Goal: Task Accomplishment & Management: Manage account settings

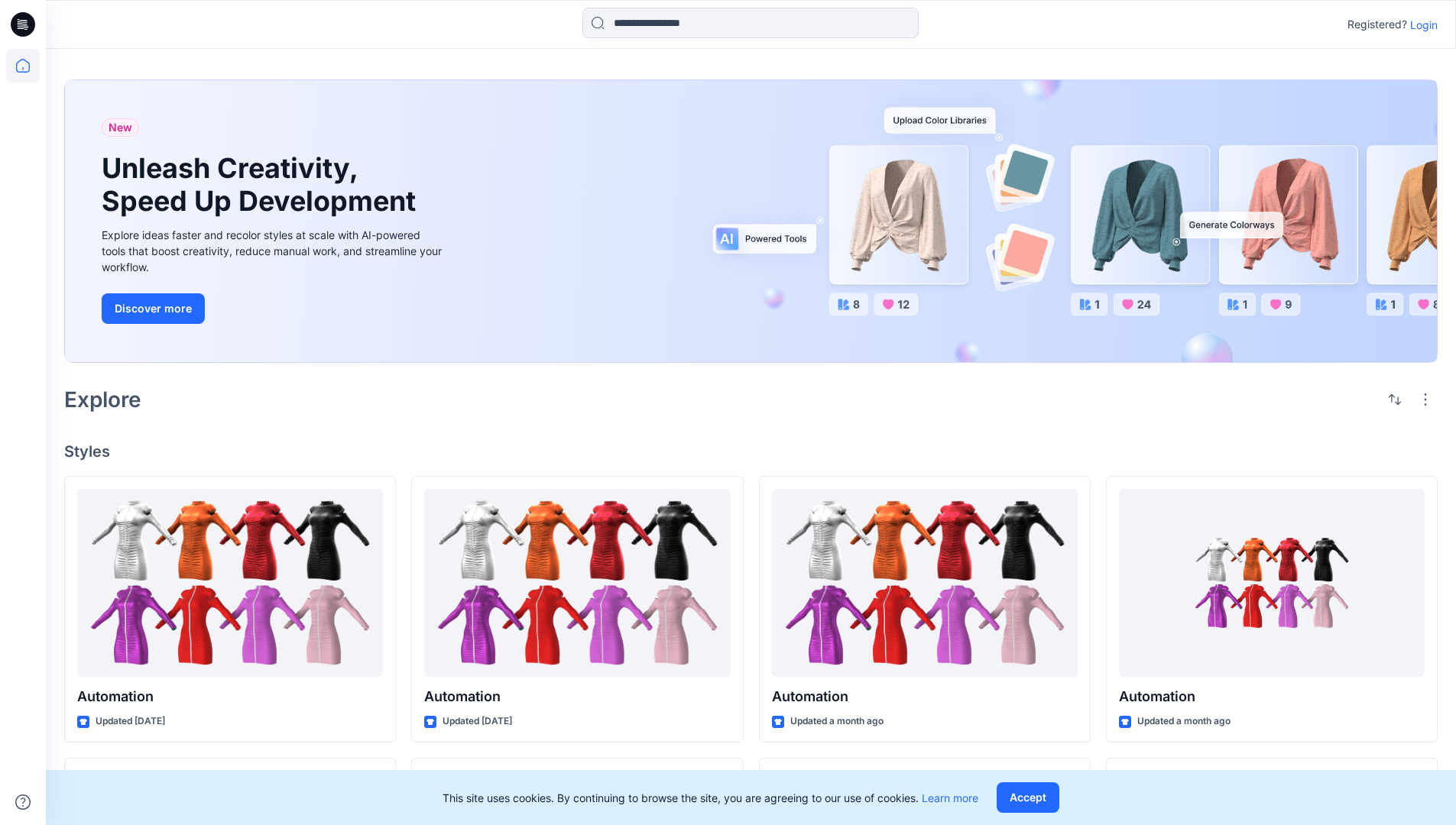
click at [1420, 24] on p "Login" at bounding box center [1424, 24] width 28 height 16
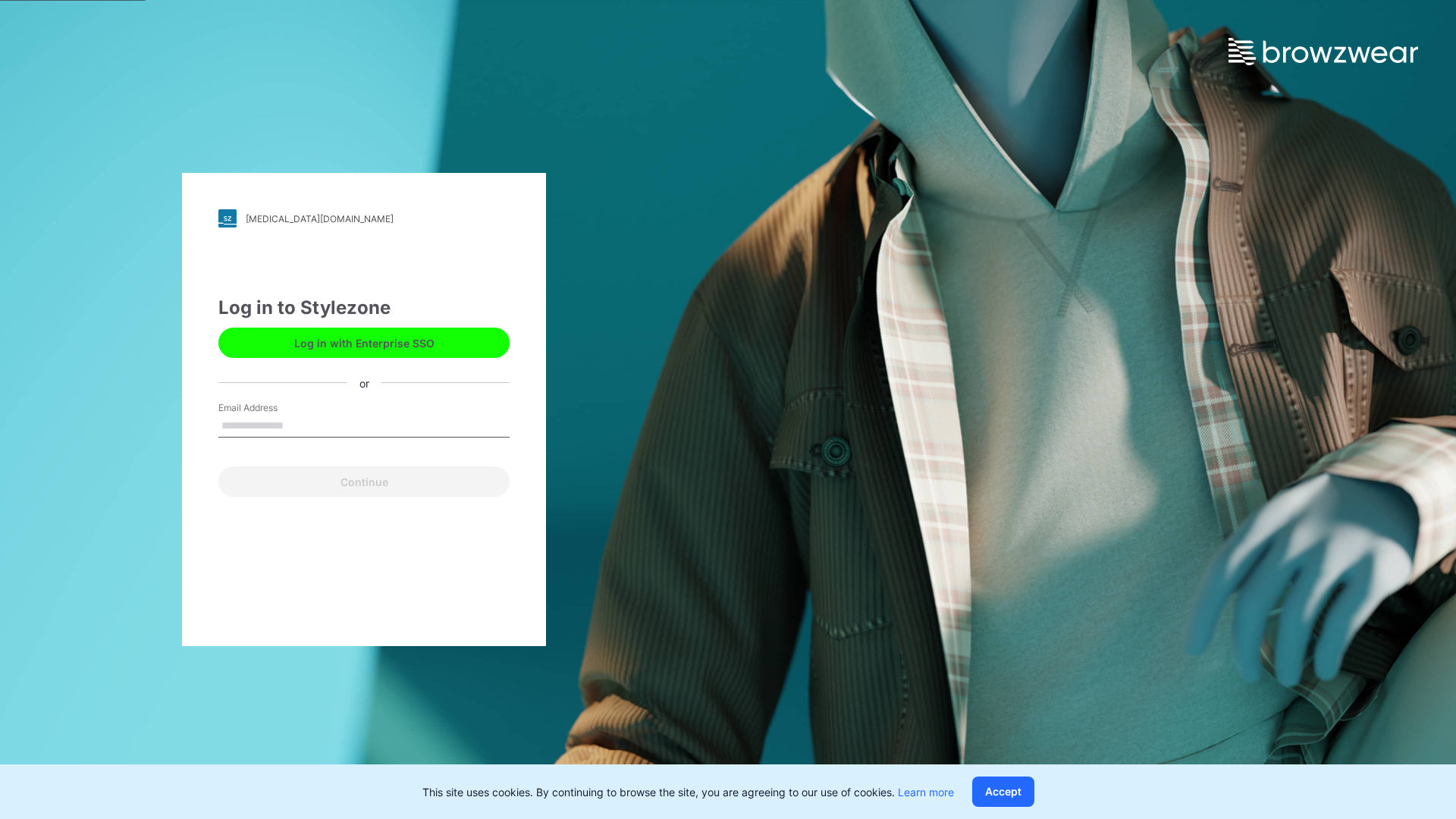
click at [300, 425] on input "Email Address" at bounding box center [364, 426] width 291 height 23
type input "********"
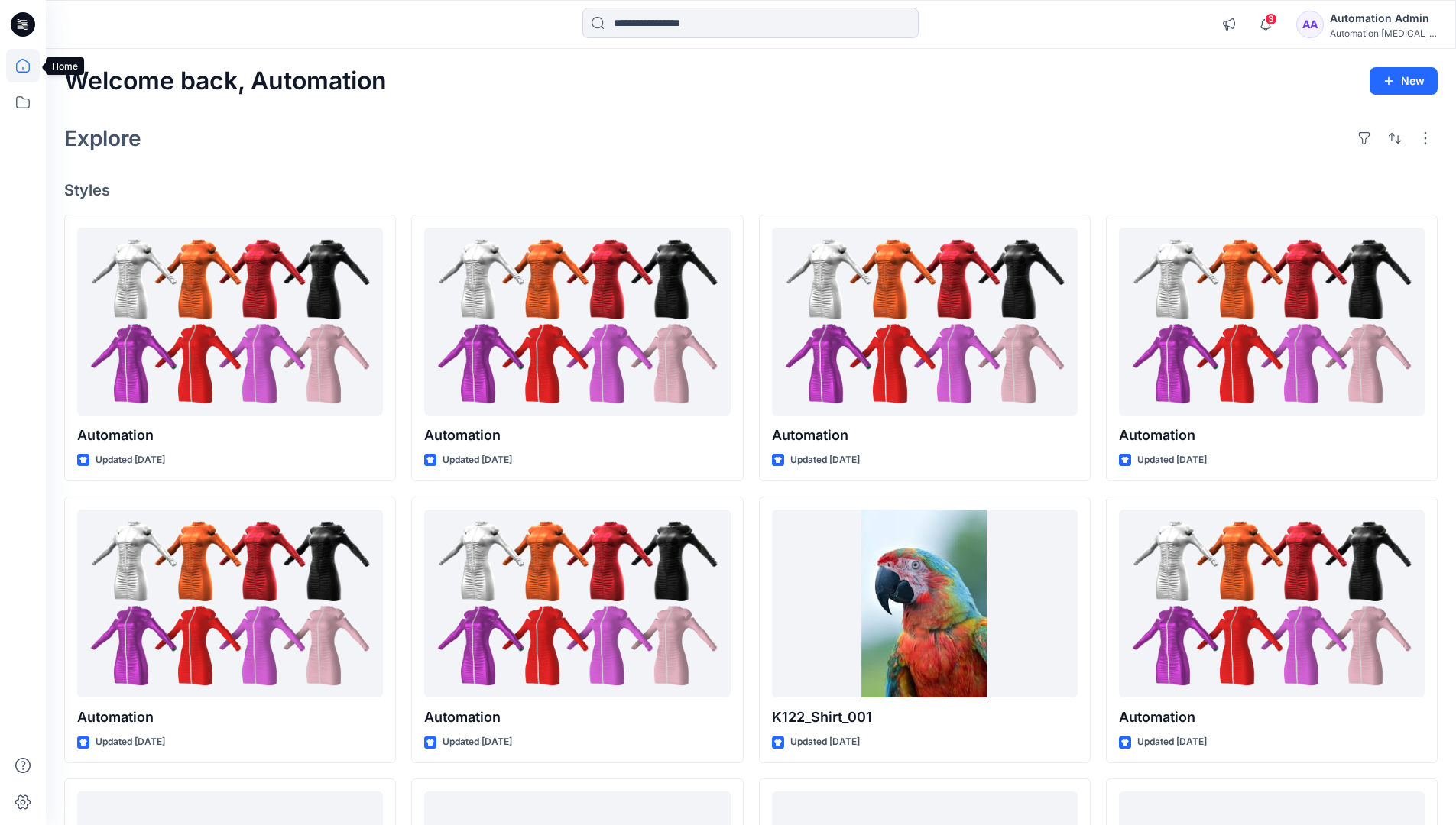
click at [29, 65] on icon at bounding box center [23, 65] width 13 height 13
click at [20, 104] on icon at bounding box center [22, 102] width 34 height 34
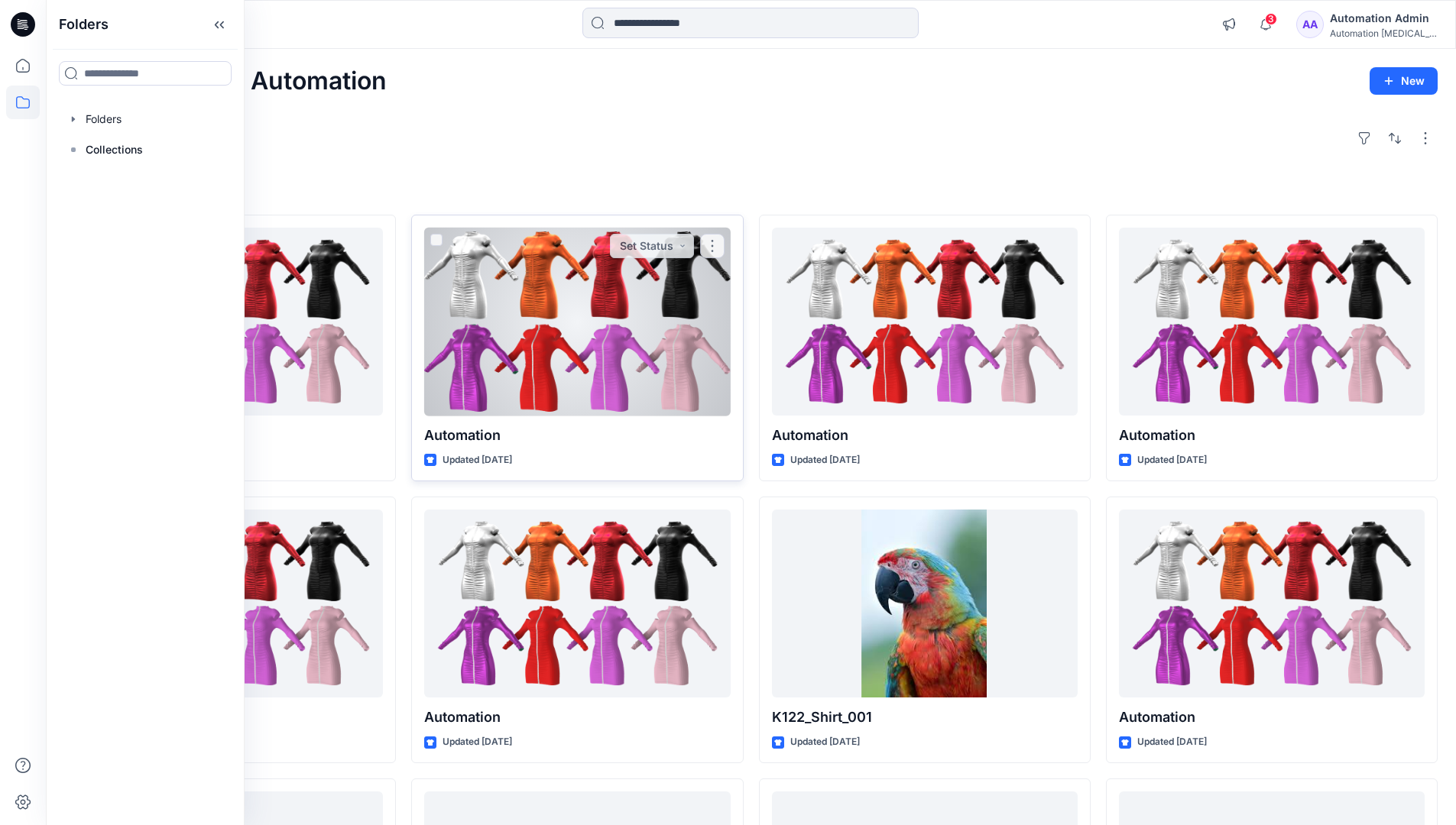
click at [440, 360] on div at bounding box center [578, 322] width 306 height 189
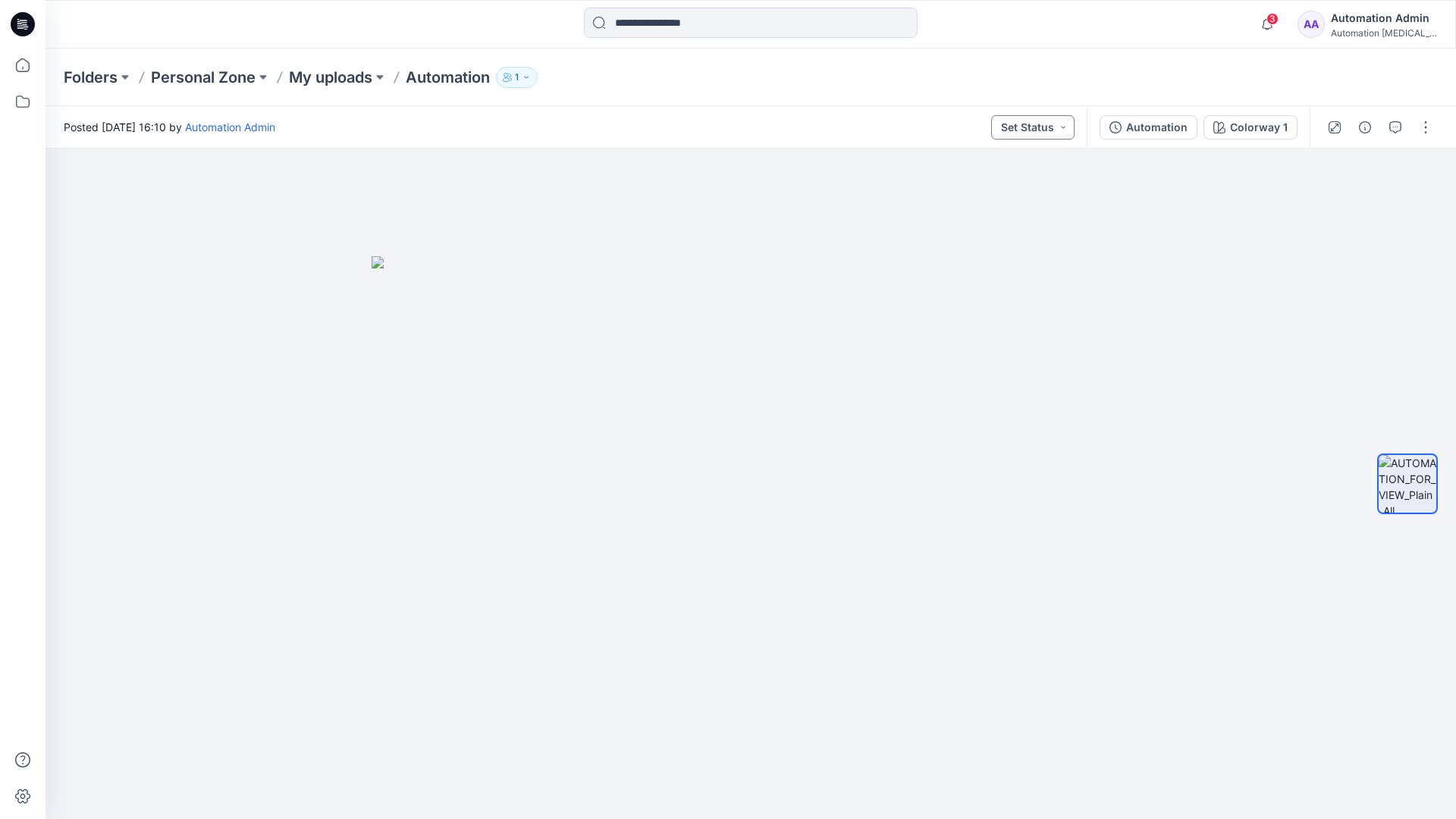
click at [1008, 128] on button "Set Status" at bounding box center [1033, 127] width 83 height 24
click at [1038, 156] on div "Set Status" at bounding box center [1010, 165] width 112 height 21
click at [1376, 23] on div "Automation Admin" at bounding box center [1383, 18] width 106 height 18
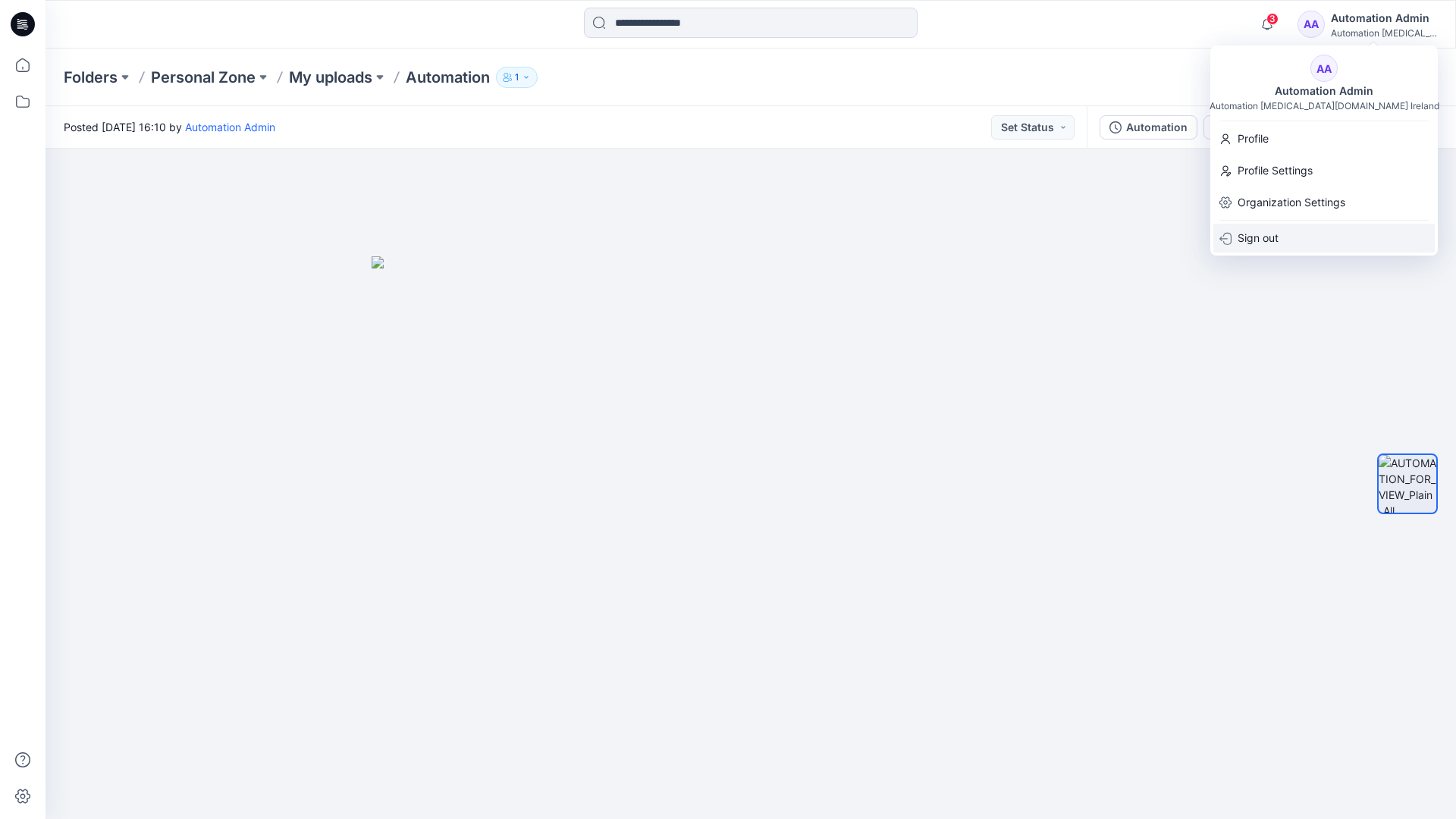
click at [1284, 244] on div "Sign out" at bounding box center [1324, 238] width 222 height 29
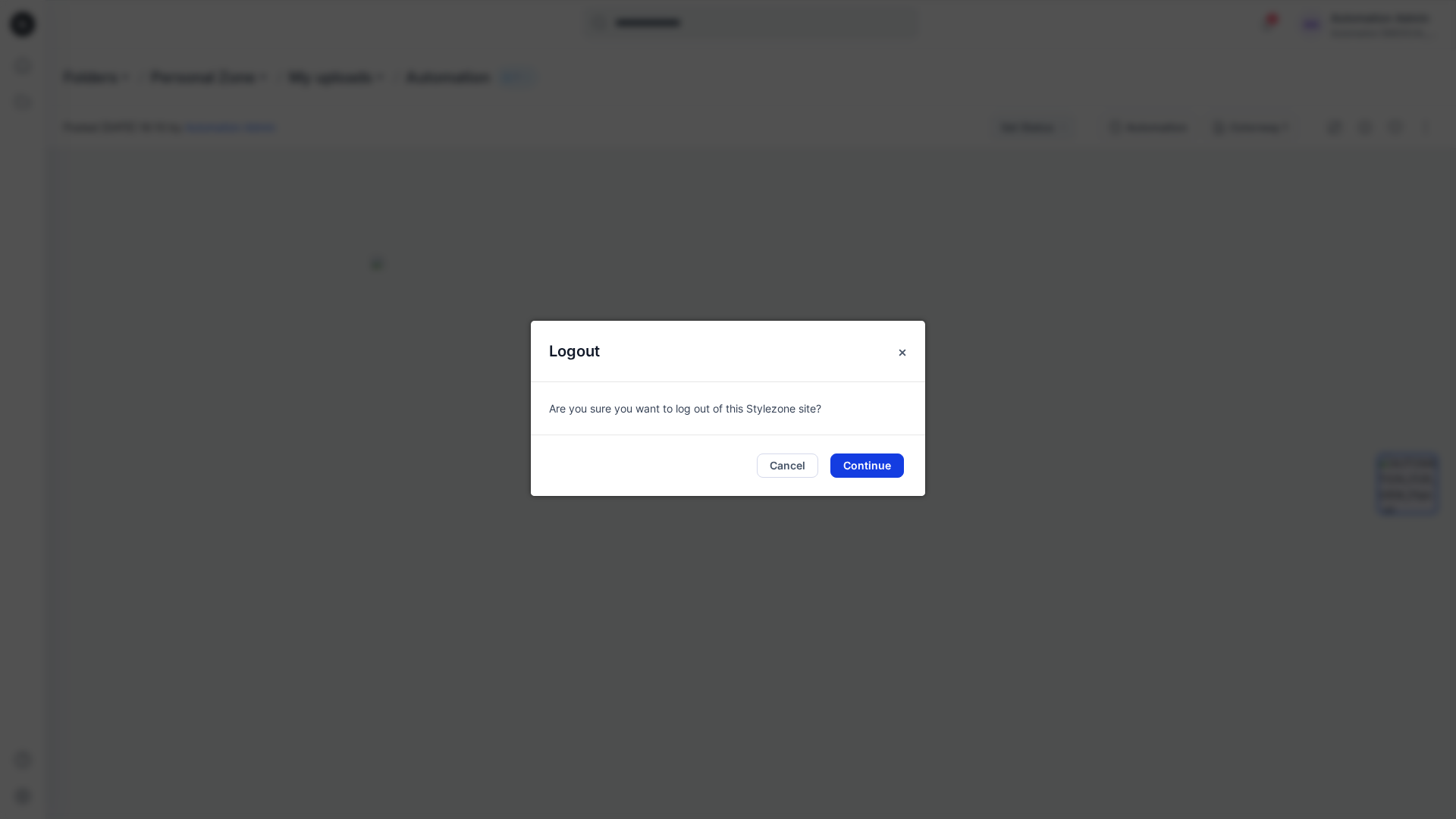
click at [881, 463] on button "Continue" at bounding box center [867, 465] width 74 height 24
